Goal: Information Seeking & Learning: Learn about a topic

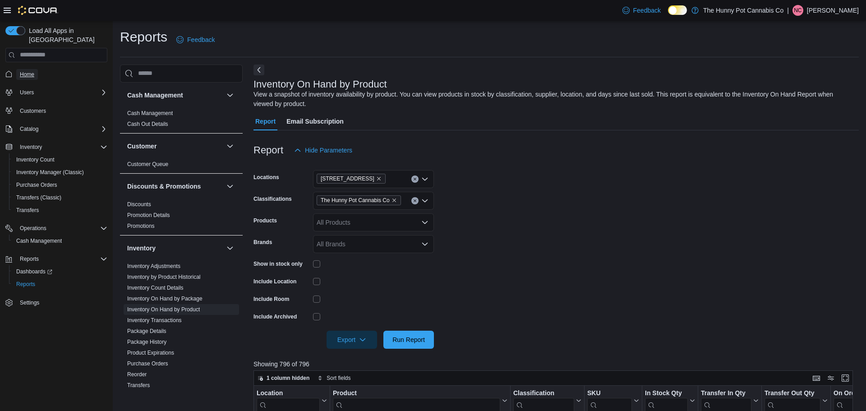
click at [33, 71] on span "Home" at bounding box center [27, 74] width 14 height 7
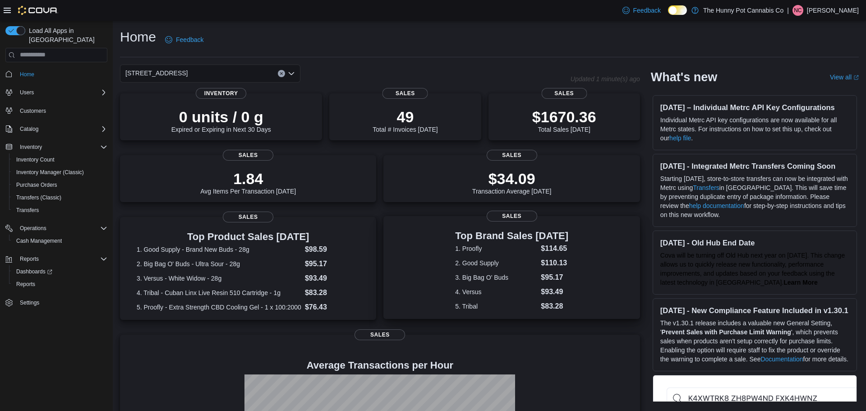
click at [469, 249] on dt "1. Proofly" at bounding box center [496, 248] width 82 height 9
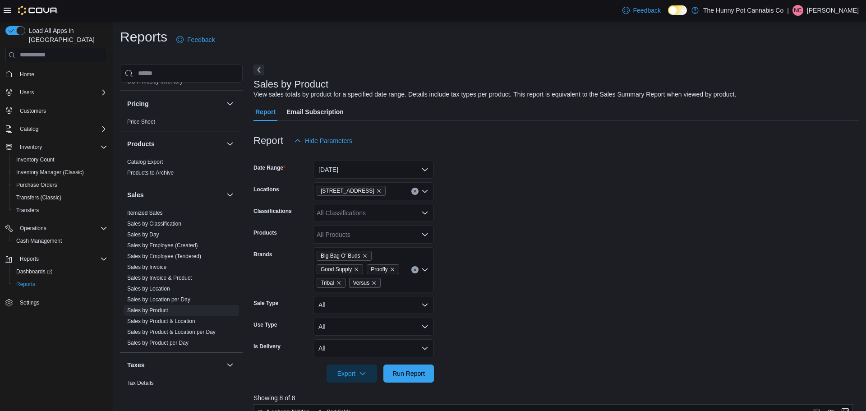
scroll to position [397, 0]
click at [178, 275] on link "Sales by Invoice & Product" at bounding box center [159, 275] width 64 height 6
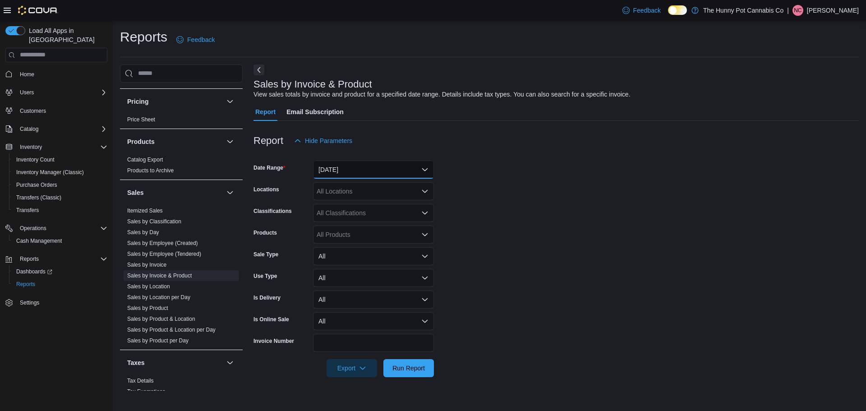
click at [353, 176] on button "Yesterday" at bounding box center [373, 169] width 121 height 18
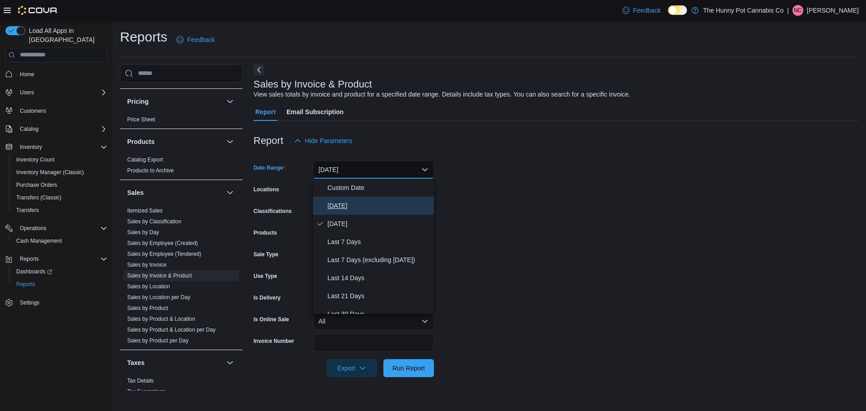
click at [337, 200] on span "Today" at bounding box center [378, 205] width 103 height 11
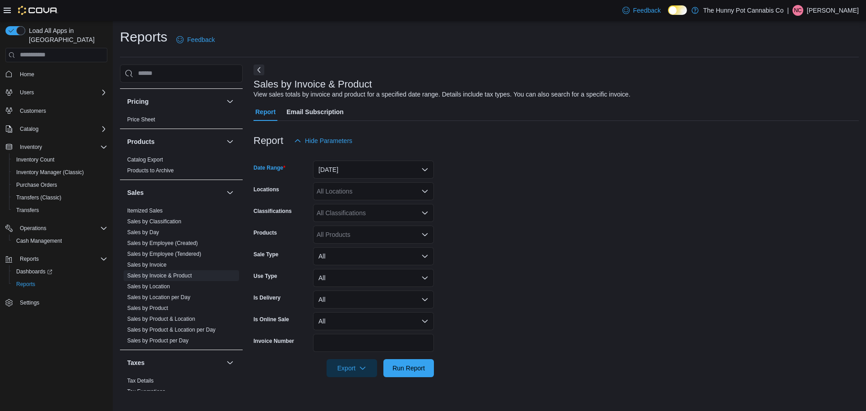
click at [365, 188] on div "All Locations" at bounding box center [373, 191] width 121 height 18
type input "***"
click at [351, 204] on span "5754 Hazeldean Rd" at bounding box center [363, 206] width 62 height 9
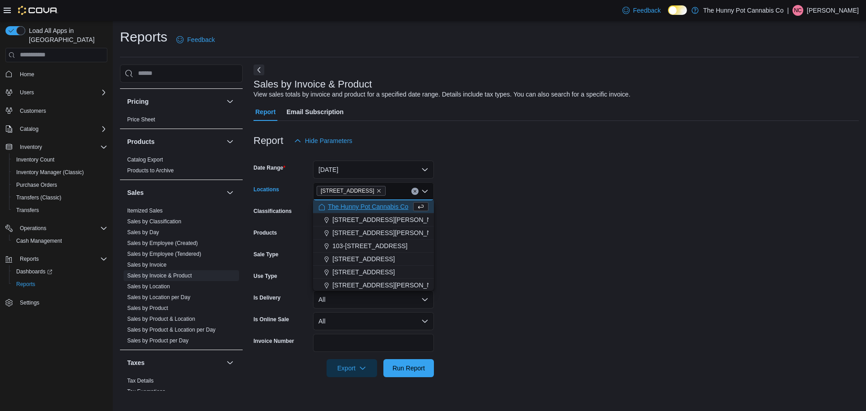
click at [482, 185] on form "Date Range Today Locations 5754 Hazeldean Rd Combo box. Selected. 5754 Hazeldea…" at bounding box center [555, 263] width 605 height 227
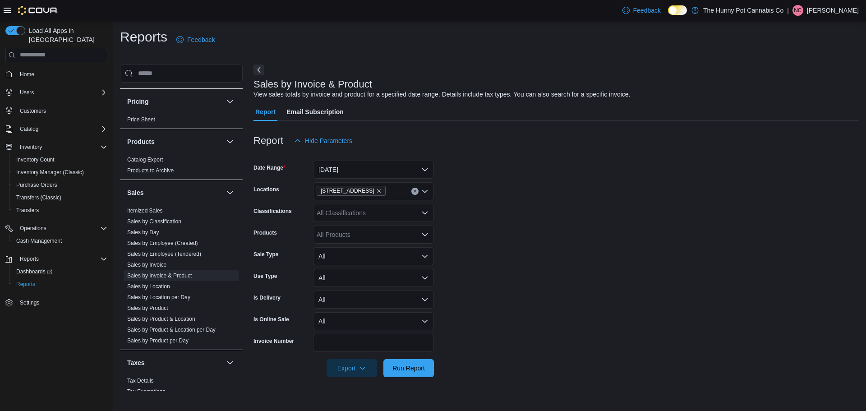
click at [425, 215] on icon "Open list of options" at bounding box center [424, 212] width 7 height 7
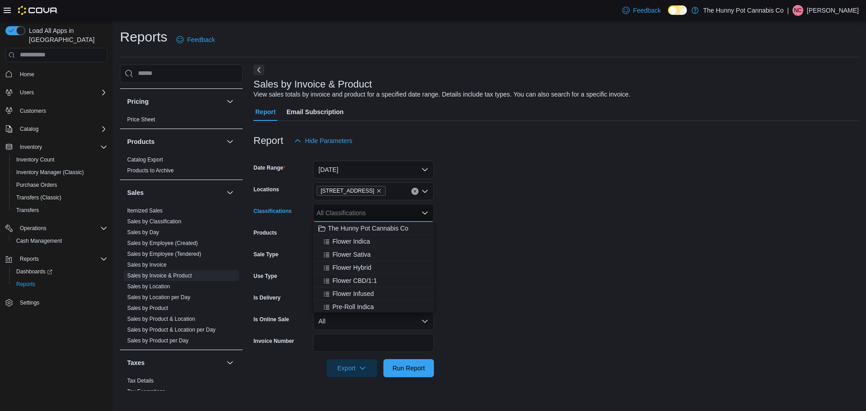
click at [399, 216] on div "All Classifications" at bounding box center [373, 213] width 121 height 18
type input "*"
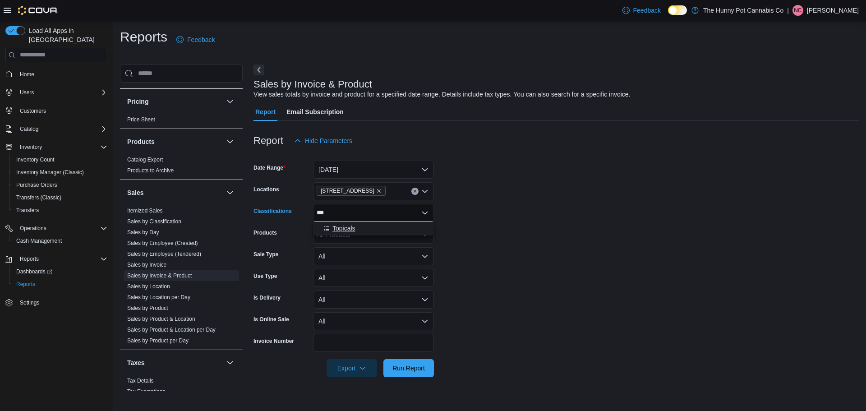
type input "***"
click at [348, 233] on button "Topicals" at bounding box center [373, 228] width 121 height 13
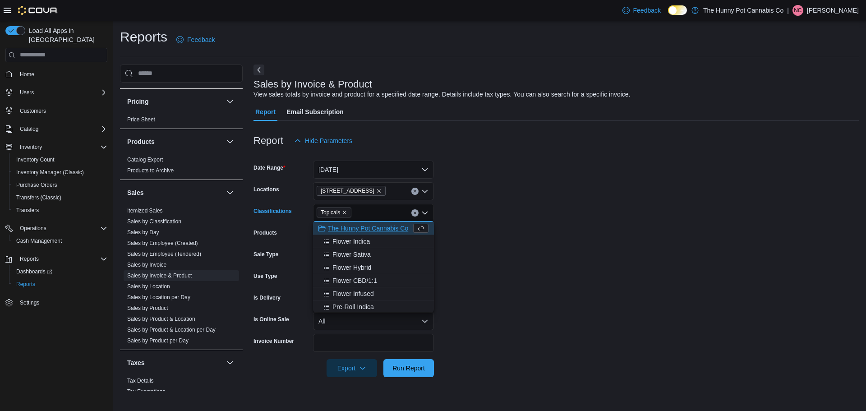
click at [495, 206] on form "Date Range Today Locations 5754 Hazeldean Rd Classifications Topicals Combo box…" at bounding box center [555, 263] width 605 height 227
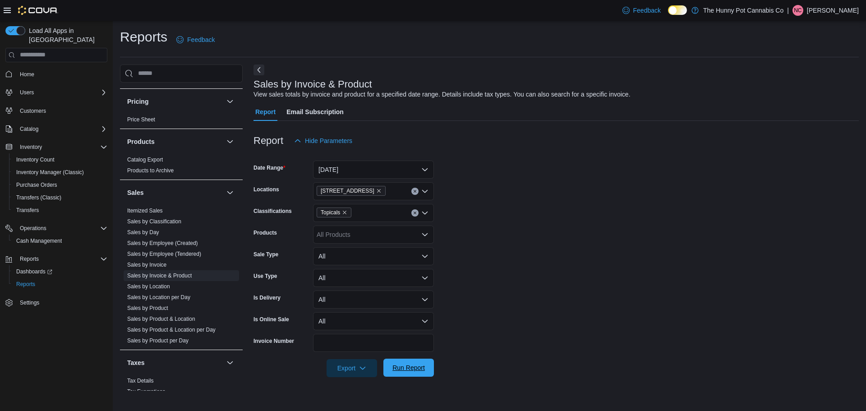
click at [405, 360] on span "Run Report" at bounding box center [409, 367] width 40 height 18
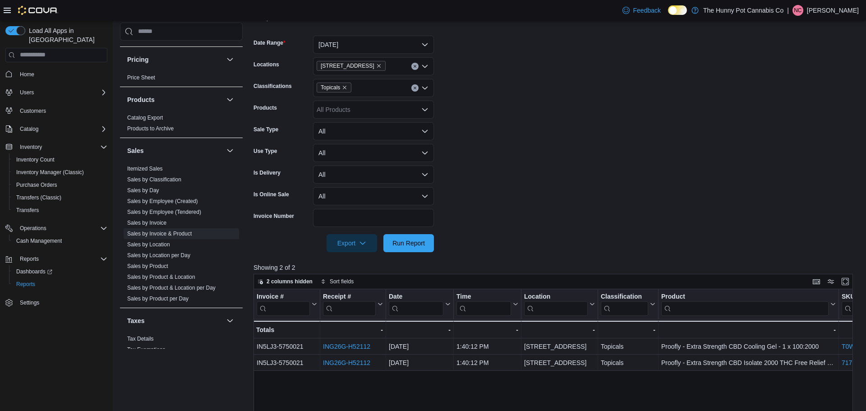
scroll to position [128, 0]
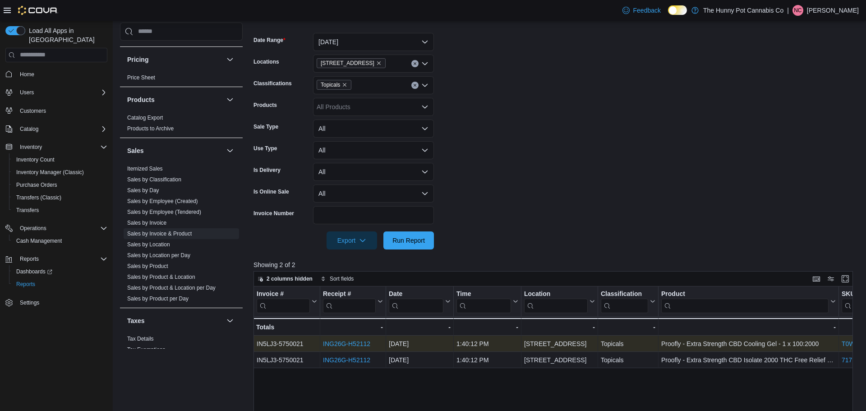
click at [335, 347] on link "ING26G-H52112" at bounding box center [346, 343] width 47 height 7
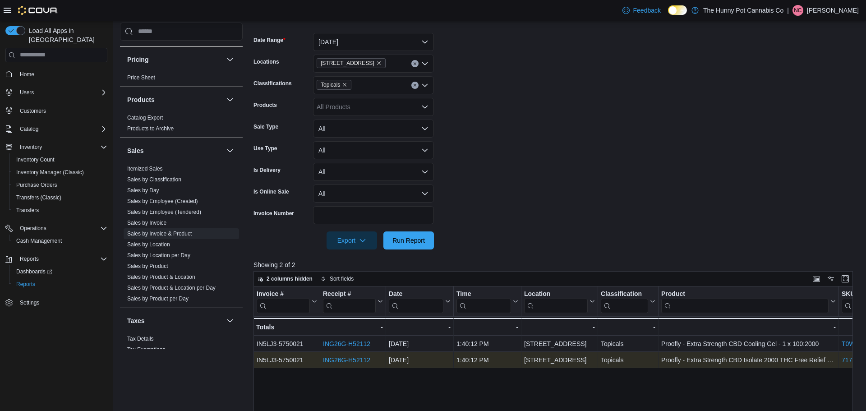
click at [337, 360] on link "ING26G-H52112" at bounding box center [346, 359] width 47 height 7
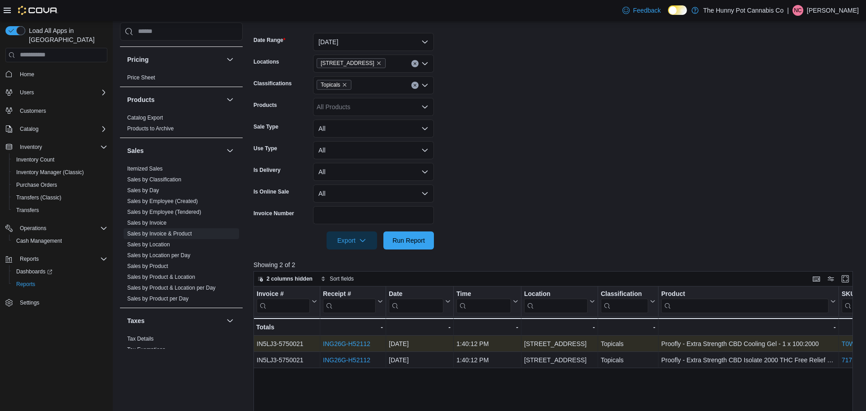
click at [353, 344] on link "ING26G-H52112" at bounding box center [346, 343] width 47 height 7
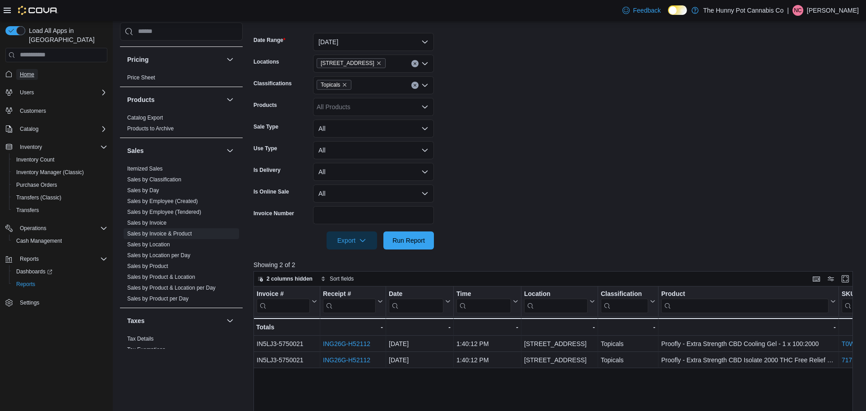
click at [28, 71] on span "Home" at bounding box center [27, 74] width 14 height 7
